Goal: Check status: Check status

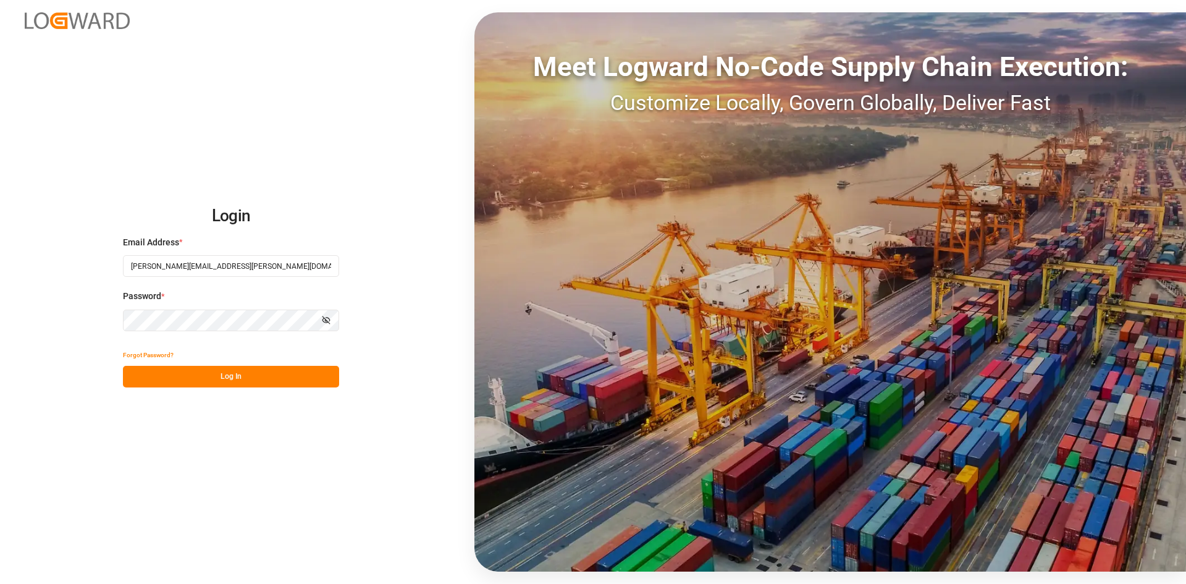
click at [265, 387] on div "Login Email Address * [PERSON_NAME][EMAIL_ADDRESS][PERSON_NAME][DOMAIN_NAME] Pa…" at bounding box center [593, 292] width 1186 height 584
click at [275, 380] on button "Log In" at bounding box center [231, 377] width 216 height 22
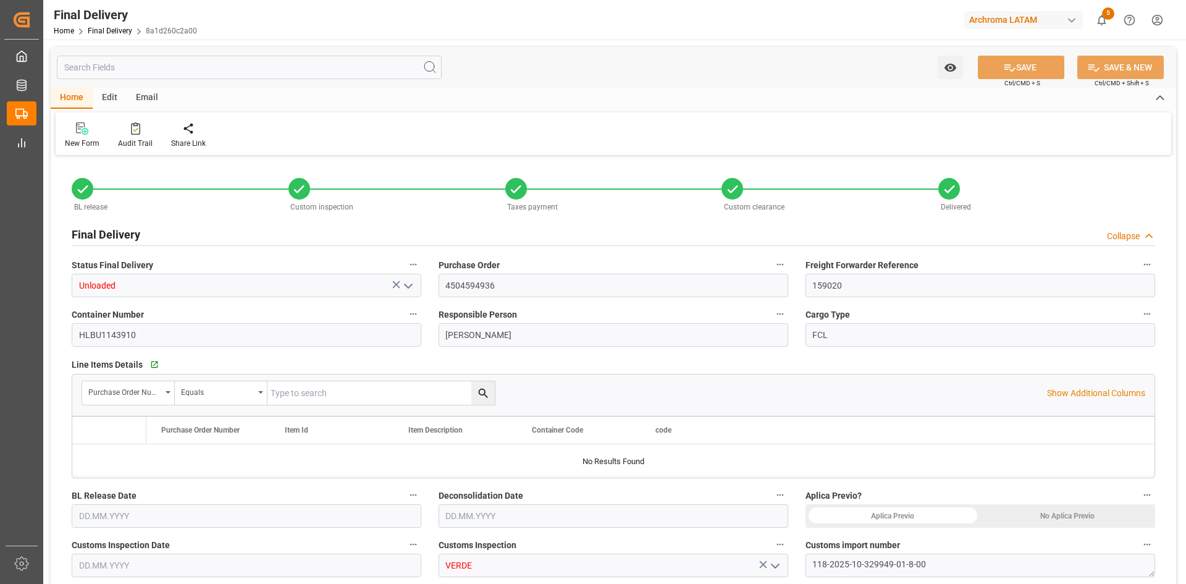
type input "3"
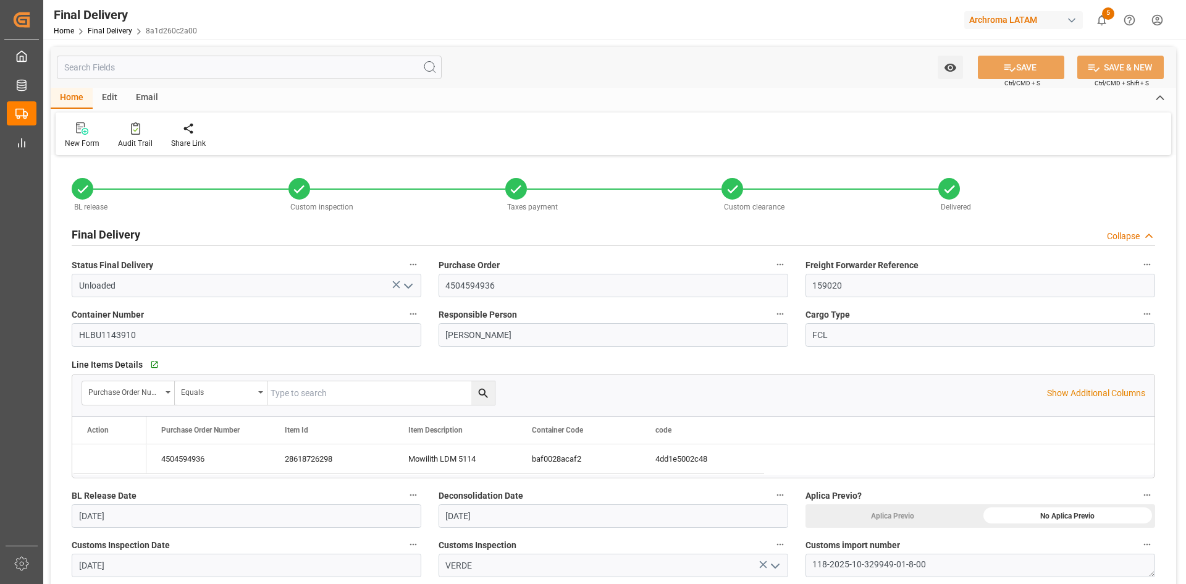
type input "[DATE]"
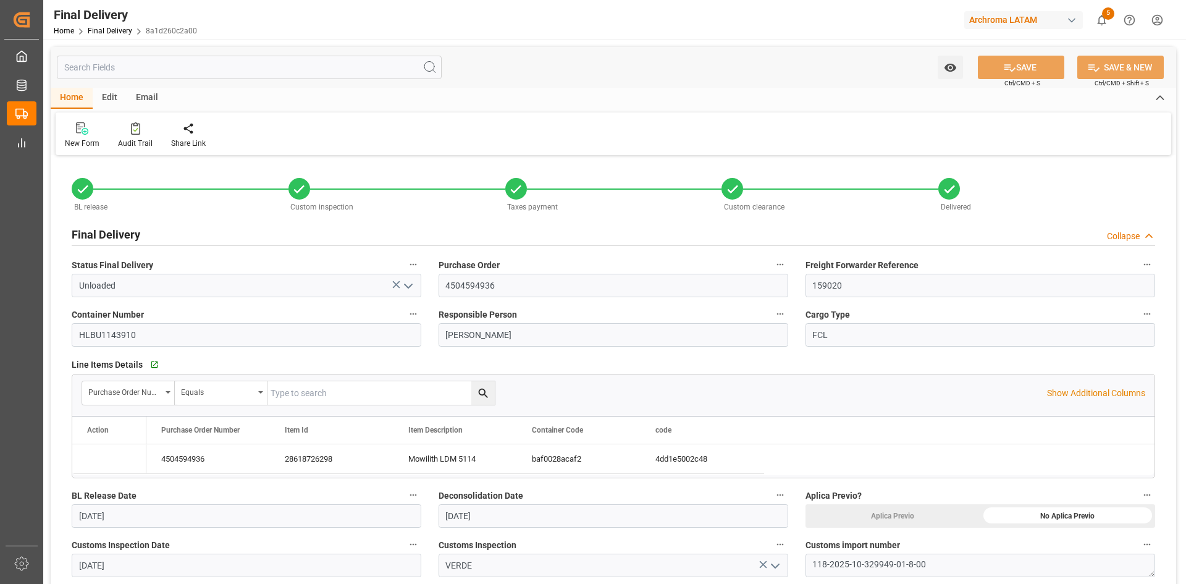
type input "[DATE]"
type input "[DATE] 00:00"
type input "[DATE]"
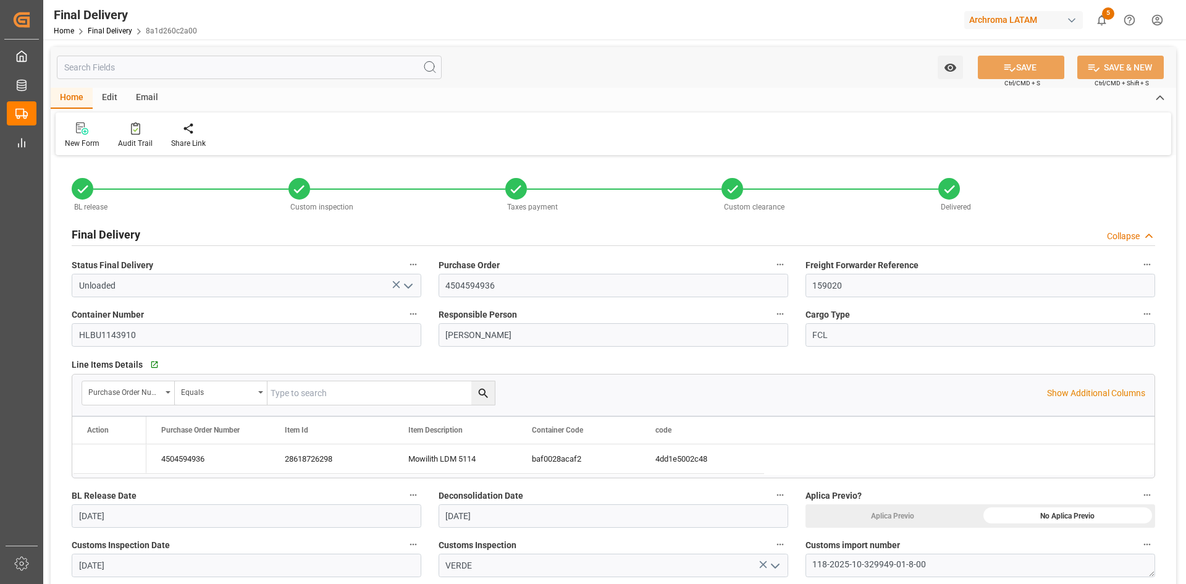
type input "[DATE]"
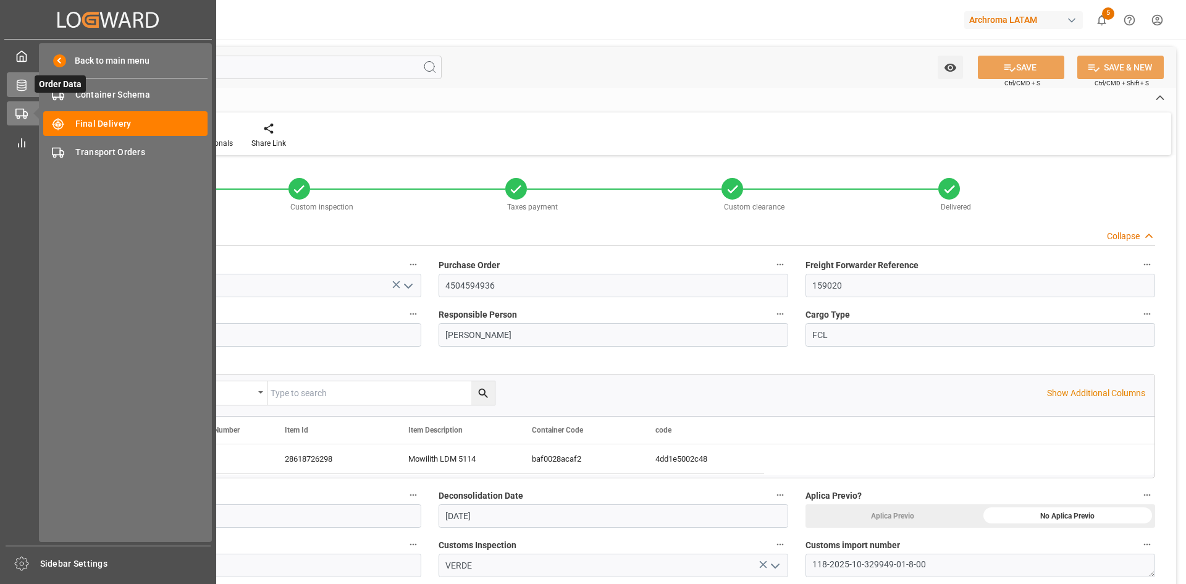
click at [25, 78] on div at bounding box center [17, 84] width 21 height 13
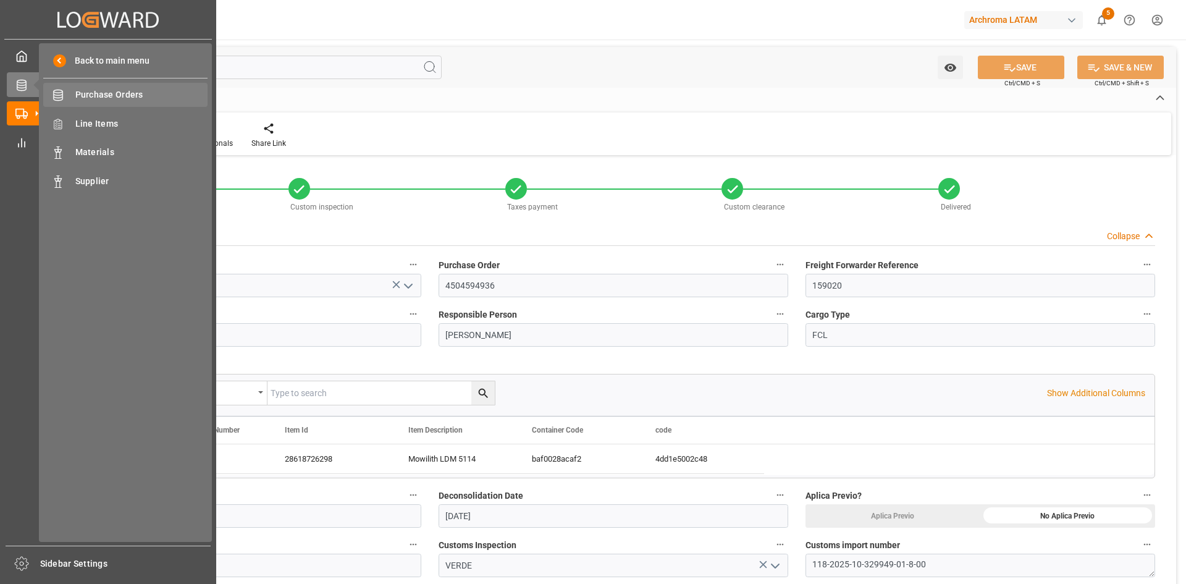
click at [101, 100] on span "Purchase Orders" at bounding box center [141, 94] width 133 height 13
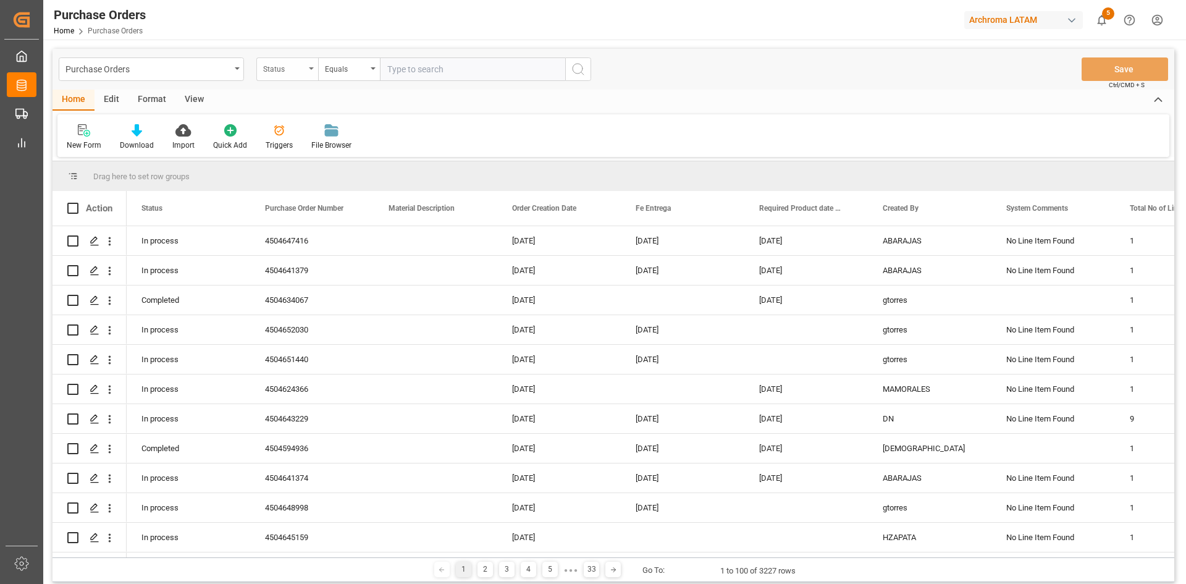
click at [304, 73] on div "Status" at bounding box center [284, 68] width 42 height 14
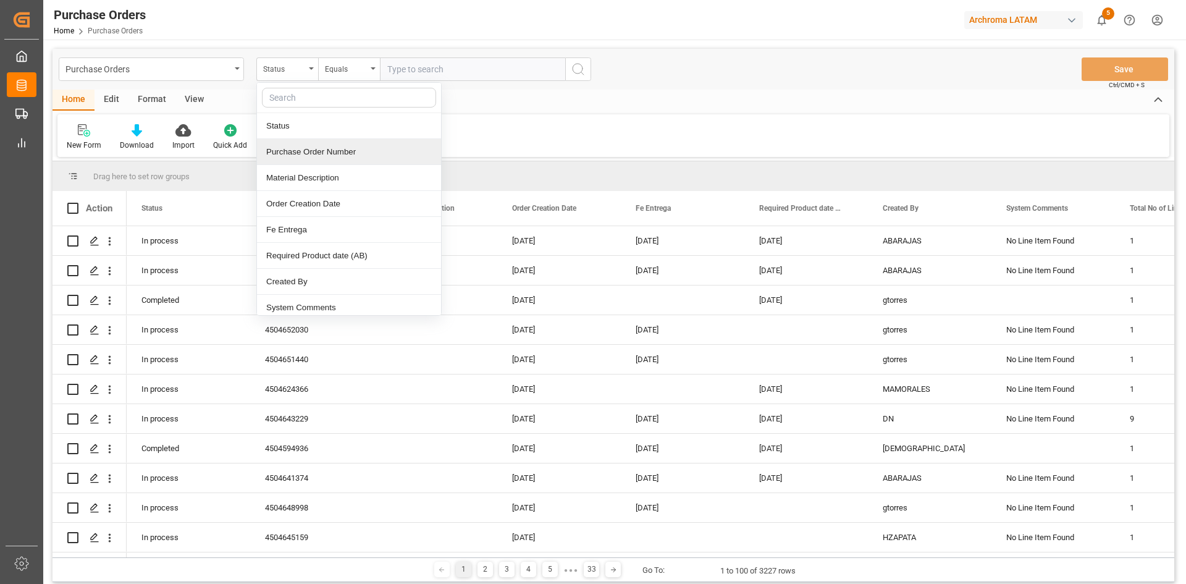
click at [345, 162] on div "Purchase Order Number" at bounding box center [349, 152] width 184 height 26
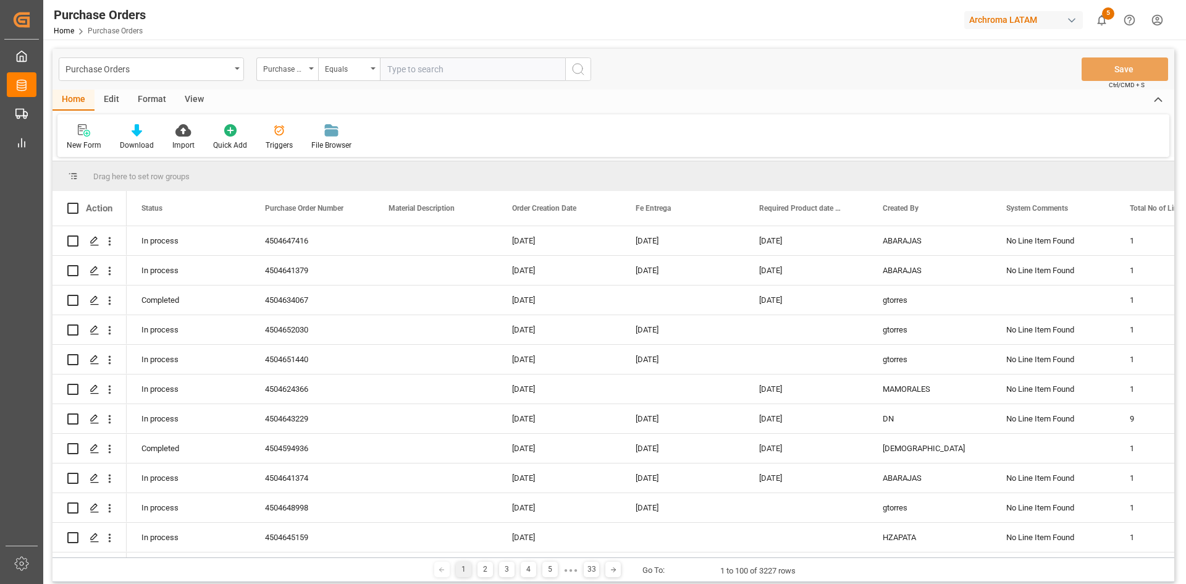
click at [435, 69] on input "text" at bounding box center [472, 68] width 185 height 23
paste input "4504639566"
type input "4504639566"
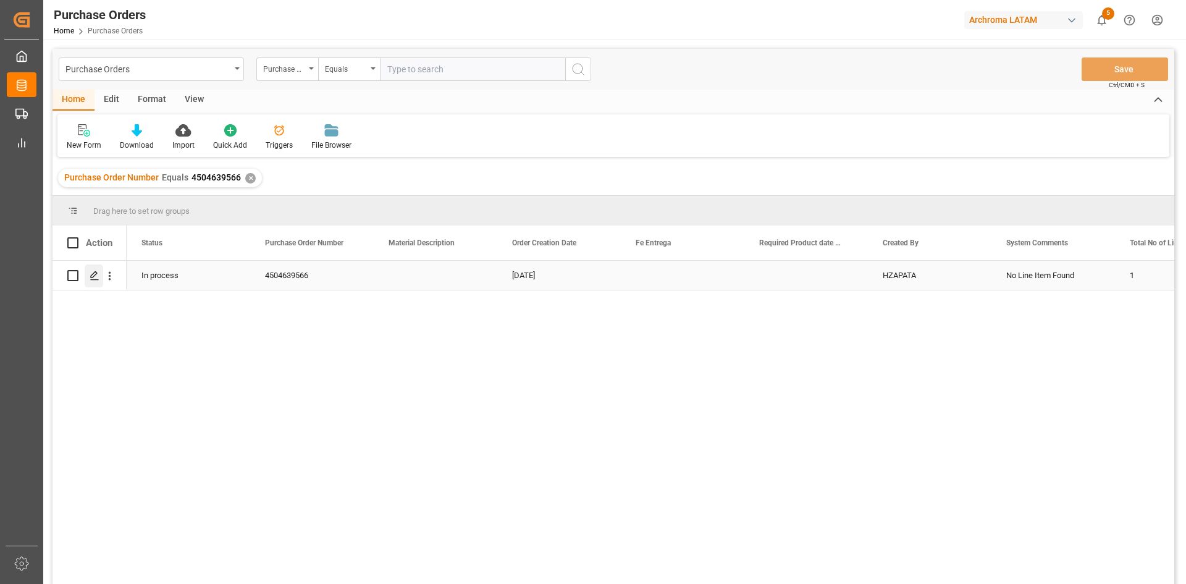
click at [96, 278] on icon "Press SPACE to select this row." at bounding box center [95, 276] width 10 height 10
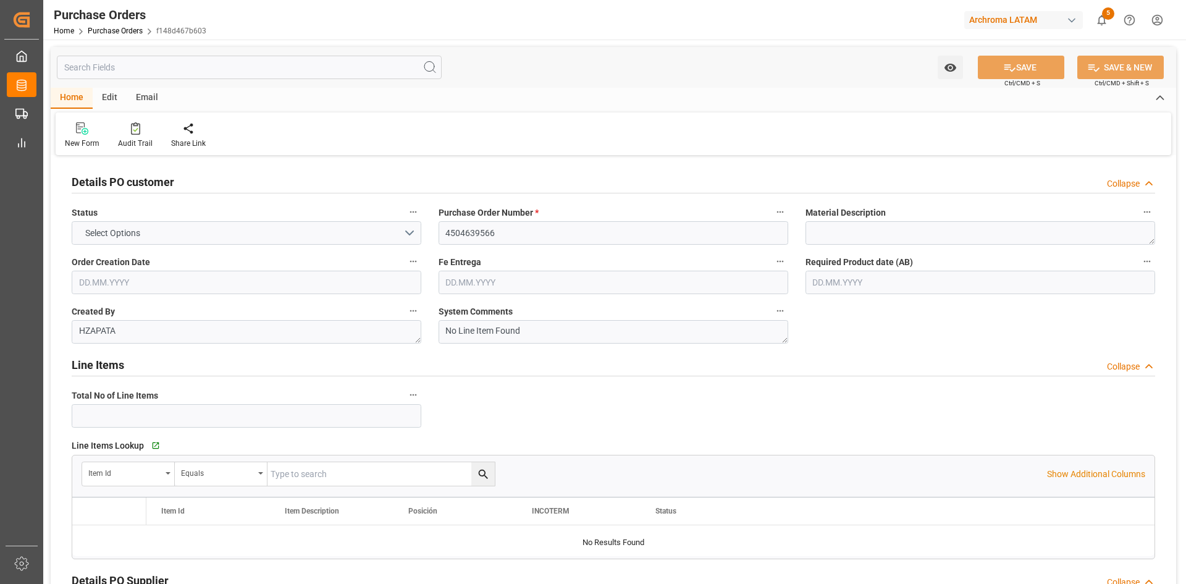
type input "1"
type input "[DATE]"
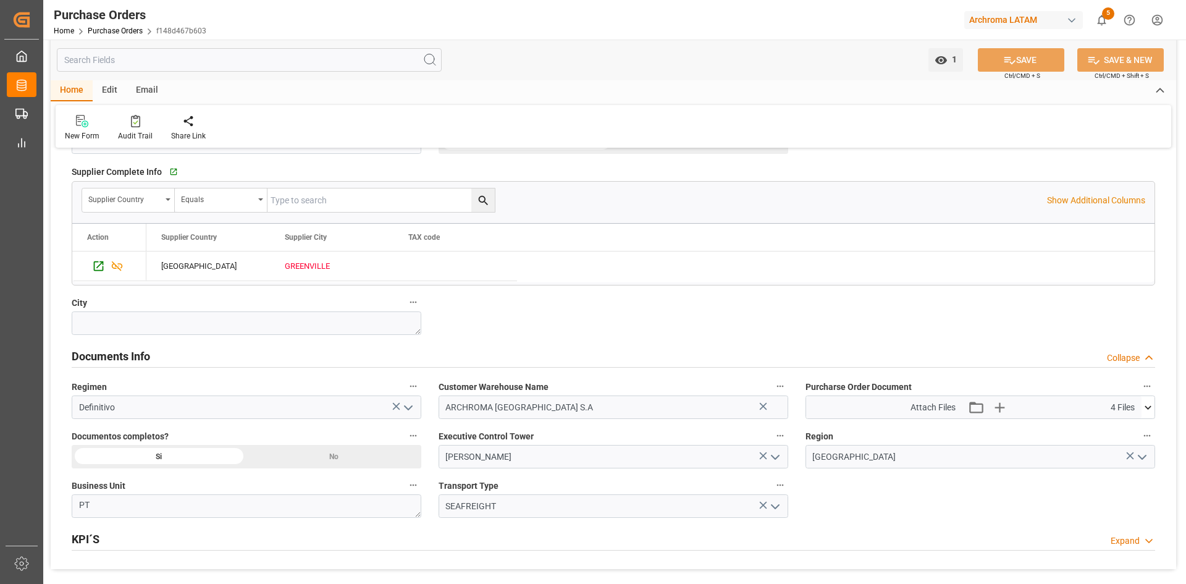
scroll to position [741, 0]
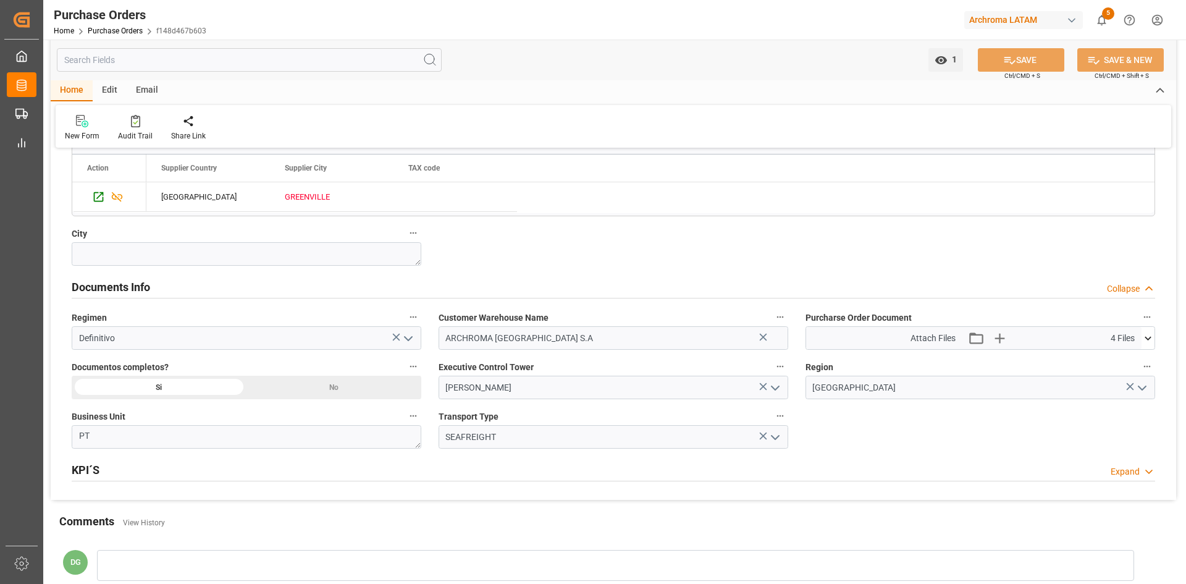
click at [1148, 336] on icon at bounding box center [1147, 338] width 13 height 13
click at [994, 339] on icon "button" at bounding box center [999, 338] width 20 height 20
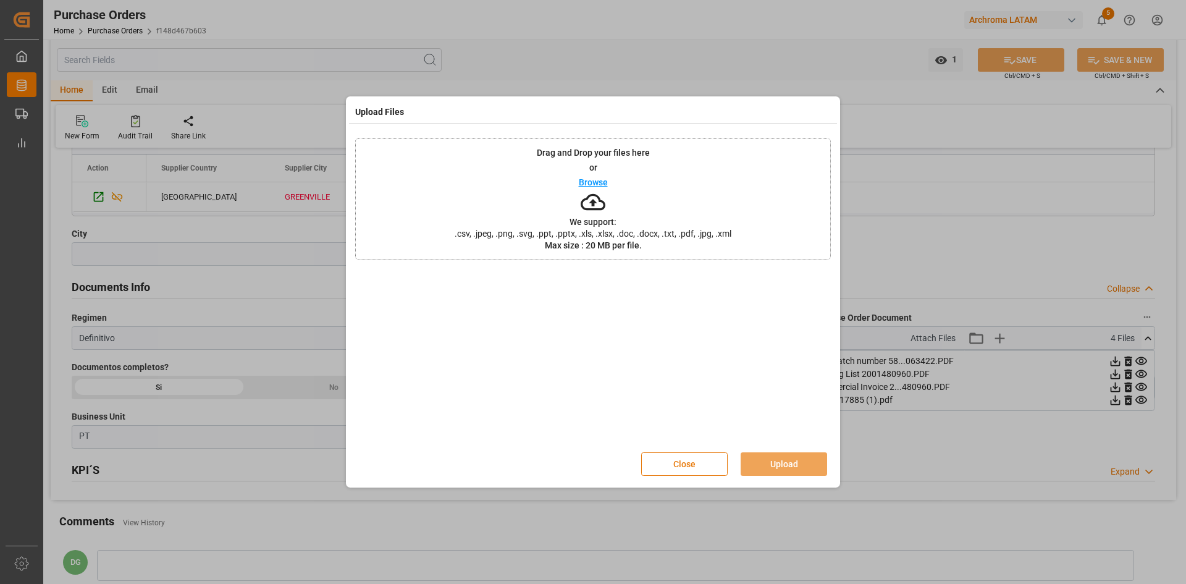
click at [709, 467] on button "Close" at bounding box center [684, 463] width 86 height 23
